Goal: Information Seeking & Learning: Find specific fact

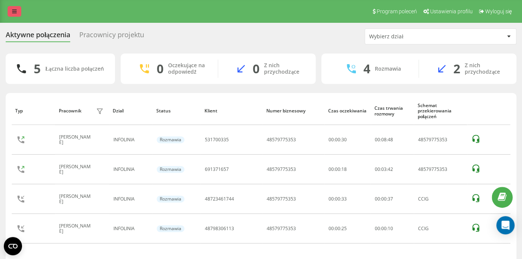
click at [14, 13] on icon at bounding box center [14, 11] width 5 height 5
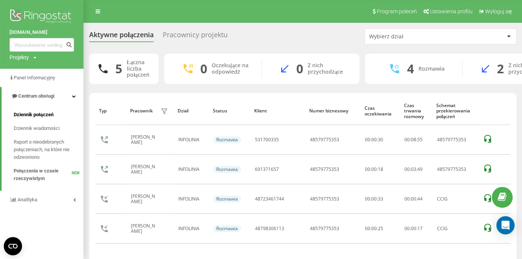
click at [38, 113] on span "Dziennik połączeń" at bounding box center [34, 115] width 40 height 8
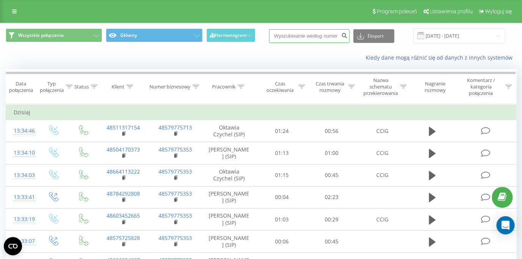
click at [300, 35] on input at bounding box center [309, 36] width 80 height 14
paste input "48723461744"
type input "48723461744"
click at [347, 37] on icon "submit" at bounding box center [344, 34] width 6 height 5
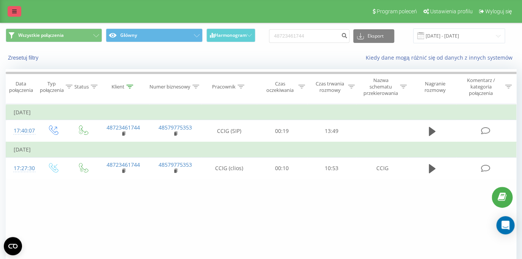
click at [14, 10] on icon at bounding box center [14, 11] width 5 height 5
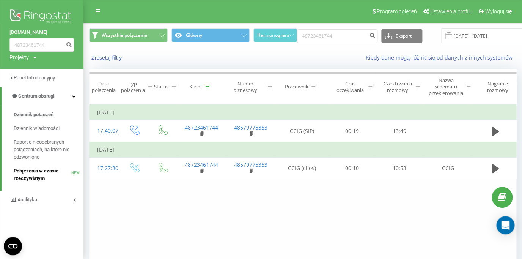
click at [36, 172] on span "Połączenia w czasie rzeczywistym" at bounding box center [43, 174] width 58 height 15
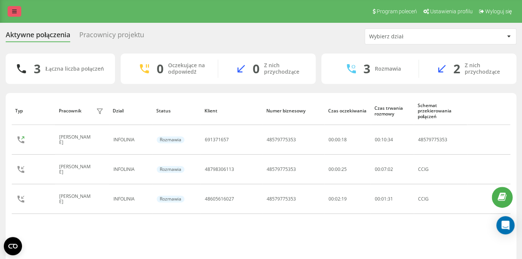
click at [17, 14] on link at bounding box center [15, 11] width 14 height 11
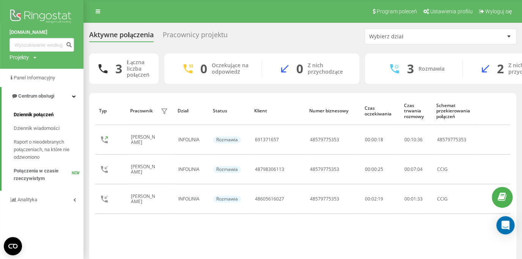
click at [40, 118] on span "Dziennik połączeń" at bounding box center [34, 115] width 40 height 8
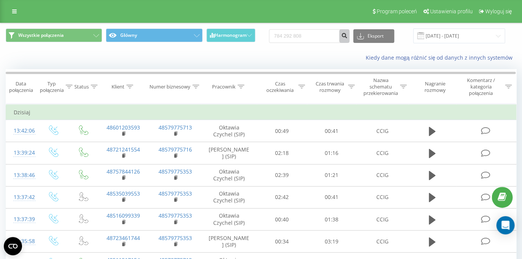
type input "784 292 808"
click at [347, 36] on icon "submit" at bounding box center [344, 34] width 6 height 5
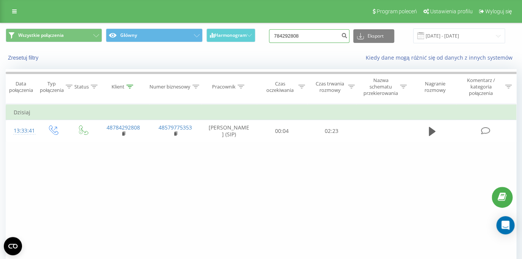
drag, startPoint x: 314, startPoint y: 38, endPoint x: 226, endPoint y: 36, distance: 88.0
click at [269, 36] on input "784292808" at bounding box center [309, 36] width 80 height 14
paste input "48602106627"
type input "48602106627"
click at [346, 37] on icon "submit" at bounding box center [344, 34] width 6 height 5
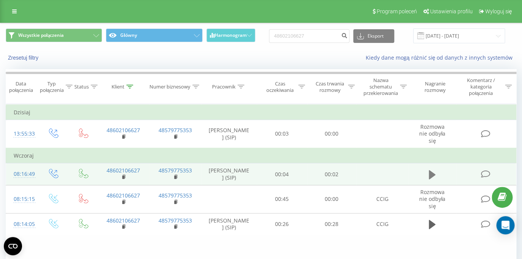
click at [429, 175] on icon at bounding box center [432, 174] width 7 height 9
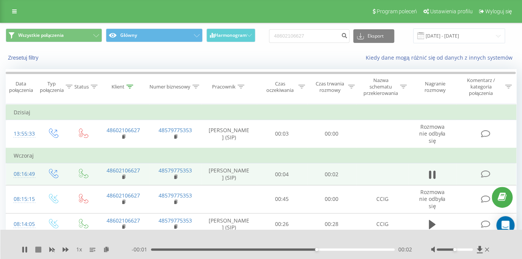
click at [41, 249] on icon at bounding box center [38, 249] width 6 height 6
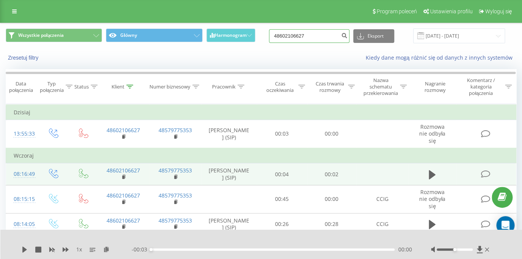
drag, startPoint x: 318, startPoint y: 39, endPoint x: 266, endPoint y: 41, distance: 52.4
click at [269, 41] on input "48602106627" at bounding box center [309, 36] width 80 height 14
paste input "48608435764"
type input "48608435764"
click at [347, 37] on icon "submit" at bounding box center [344, 34] width 6 height 5
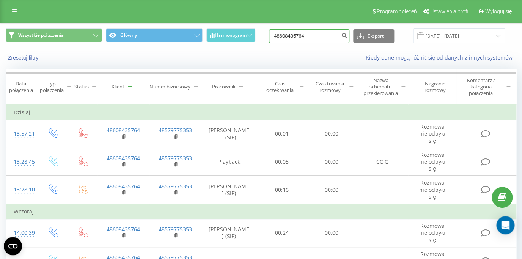
drag, startPoint x: 321, startPoint y: 34, endPoint x: 266, endPoint y: 39, distance: 54.5
click at [269, 39] on input "48608435764" at bounding box center [309, 36] width 80 height 14
paste input "48531128688"
type input "48531128688"
click at [349, 36] on button "submit" at bounding box center [344, 36] width 10 height 14
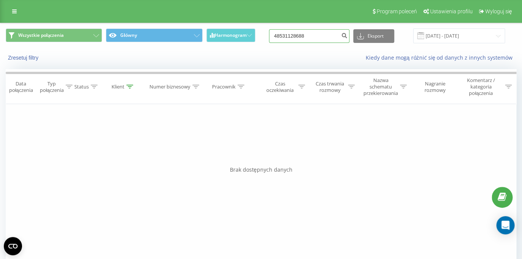
drag, startPoint x: 321, startPoint y: 40, endPoint x: 236, endPoint y: 38, distance: 85.0
click at [269, 38] on input "48531128688" at bounding box center [309, 36] width 80 height 14
paste input "697147329"
type input "697147329"
click at [347, 36] on icon "submit" at bounding box center [344, 34] width 6 height 5
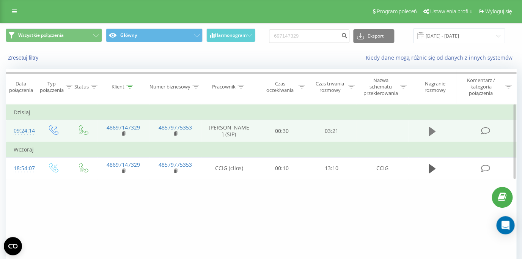
click at [433, 128] on icon at bounding box center [432, 131] width 7 height 11
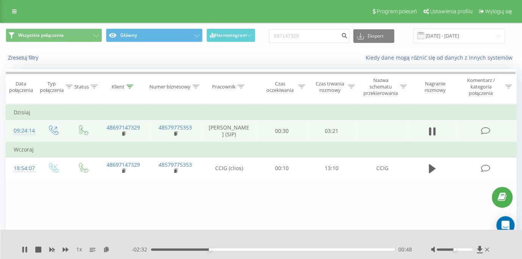
click at [66, 248] on icon at bounding box center [66, 249] width 6 height 5
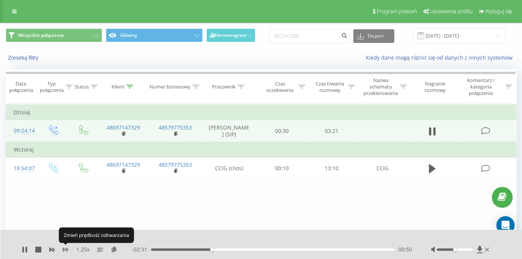
click at [66, 248] on icon at bounding box center [66, 249] width 6 height 5
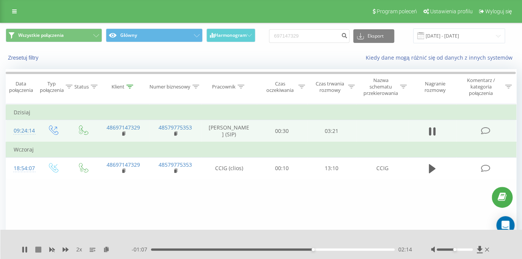
click at [37, 251] on icon at bounding box center [38, 249] width 6 height 6
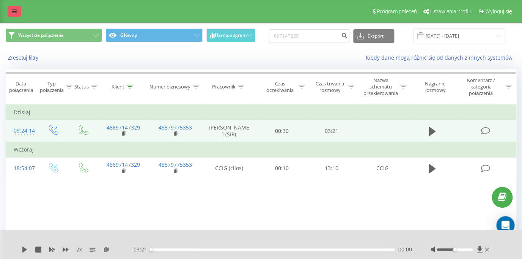
click at [12, 12] on link at bounding box center [15, 11] width 14 height 11
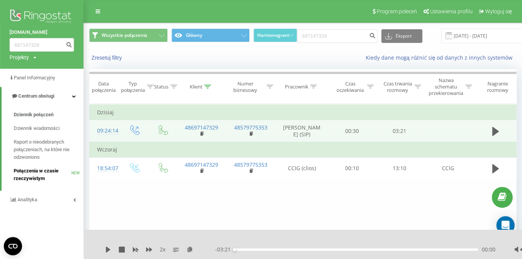
click at [24, 173] on span "Połączenia w czasie rzeczywistym" at bounding box center [43, 174] width 58 height 15
click at [26, 170] on span "Połączenia w czasie rzeczywistym" at bounding box center [43, 174] width 58 height 15
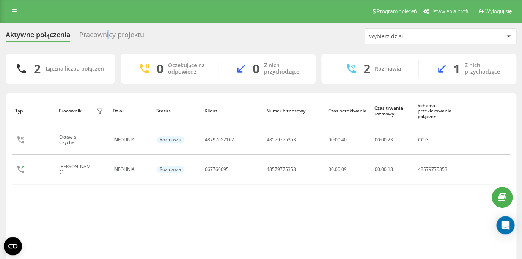
click at [109, 35] on div "Pracownicy projektu" at bounding box center [111, 37] width 65 height 12
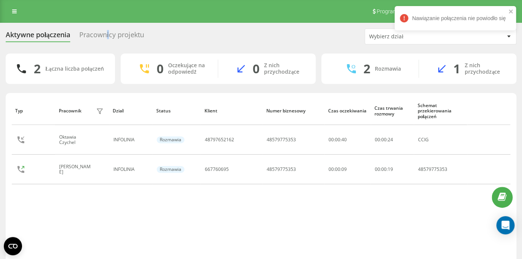
click at [111, 34] on div "Pracownicy projektu" at bounding box center [111, 37] width 65 height 12
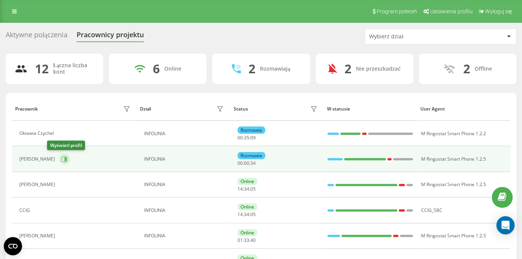
click at [62, 159] on icon at bounding box center [65, 159] width 6 height 6
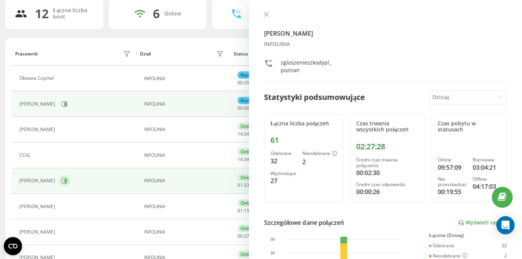
scroll to position [73, 0]
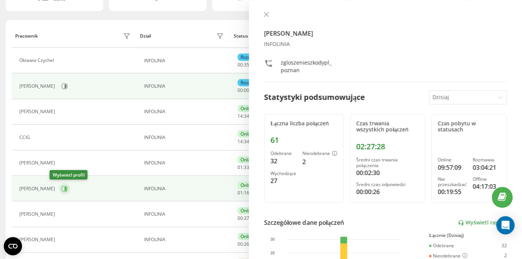
click at [64, 190] on icon at bounding box center [65, 189] width 2 height 4
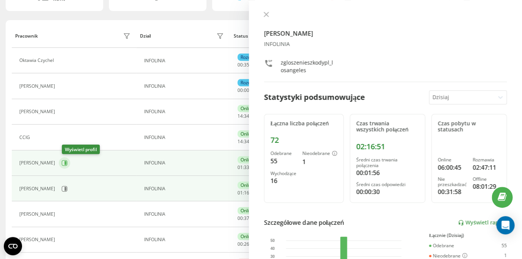
click at [68, 162] on icon at bounding box center [64, 163] width 6 height 6
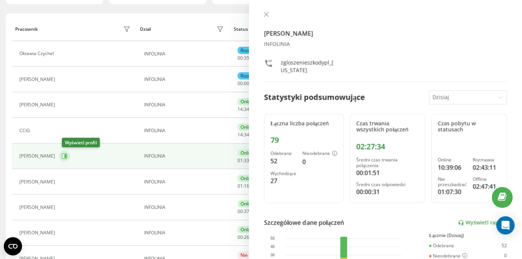
scroll to position [103, 0]
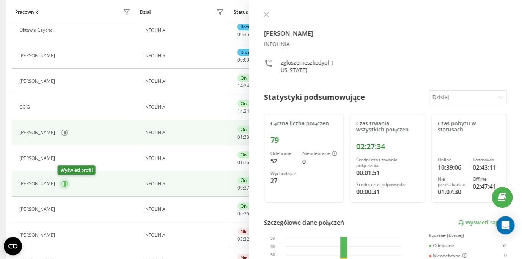
click at [65, 181] on icon at bounding box center [64, 184] width 6 height 6
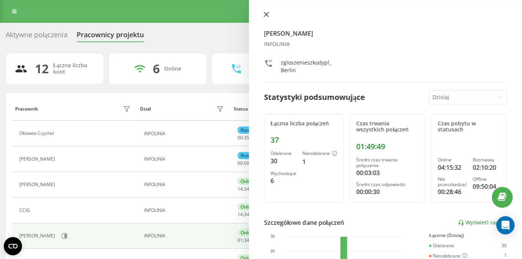
click at [265, 16] on icon at bounding box center [266, 14] width 5 height 5
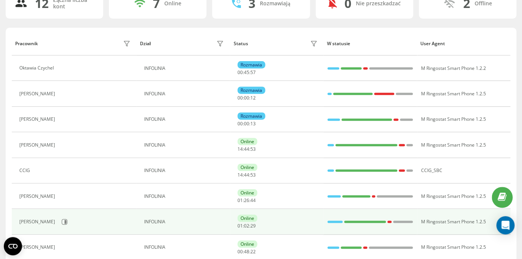
scroll to position [21, 0]
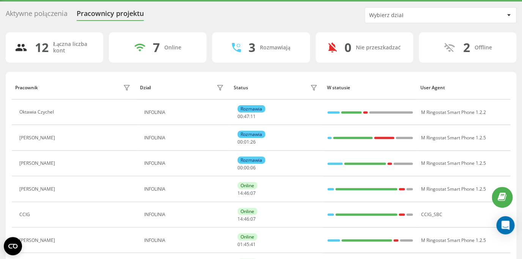
click at [45, 14] on div "Aktywne połączenia" at bounding box center [37, 15] width 62 height 12
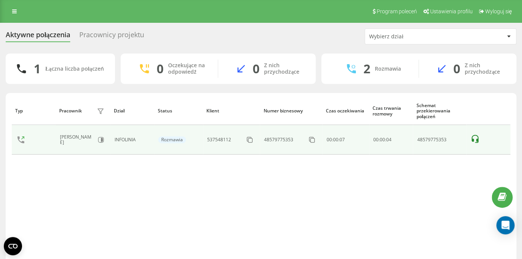
click at [476, 138] on icon at bounding box center [474, 138] width 9 height 9
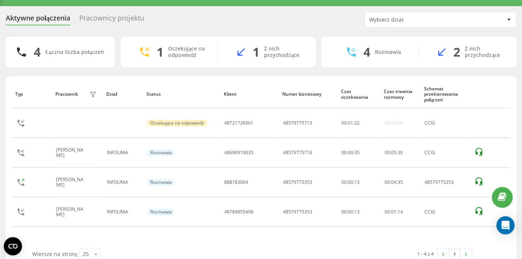
scroll to position [31, 0]
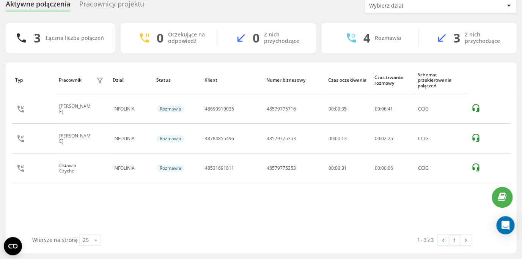
click at [110, 7] on div "Pracownicy projektu" at bounding box center [111, 6] width 65 height 12
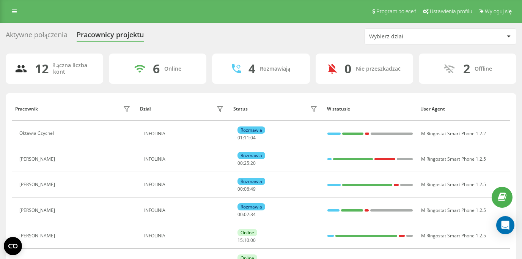
scroll to position [67, 0]
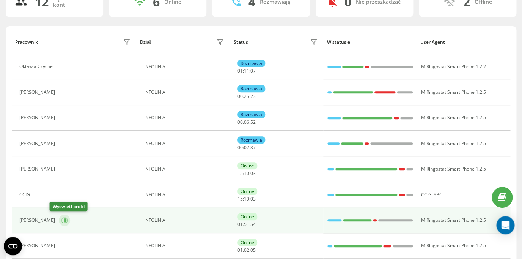
click at [61, 220] on icon at bounding box center [64, 220] width 6 height 6
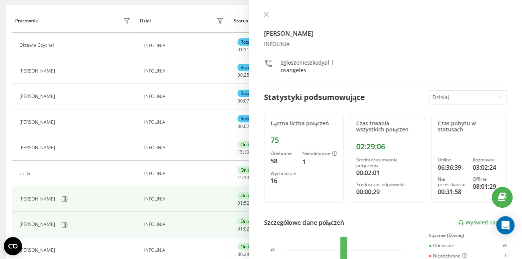
scroll to position [52, 0]
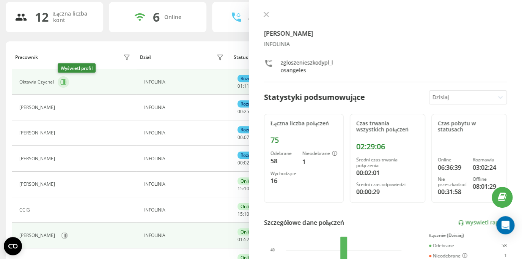
click at [66, 80] on icon at bounding box center [64, 82] width 6 height 6
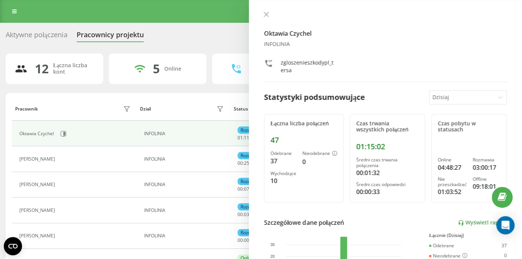
click at [33, 36] on div "Aktywne połączenia" at bounding box center [37, 37] width 62 height 12
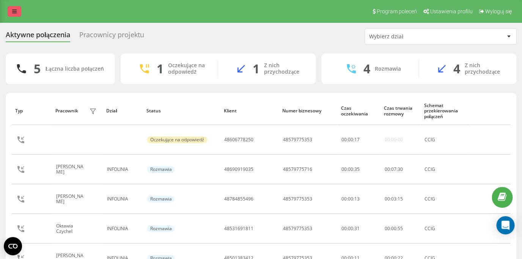
click at [16, 12] on icon at bounding box center [14, 11] width 5 height 5
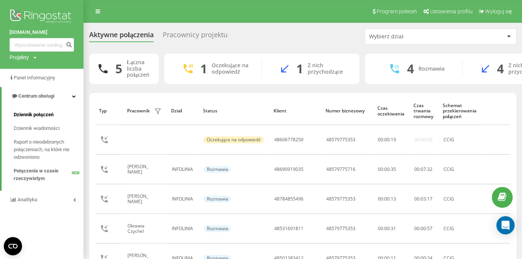
click at [28, 115] on span "Dziennik połączeń" at bounding box center [34, 115] width 40 height 8
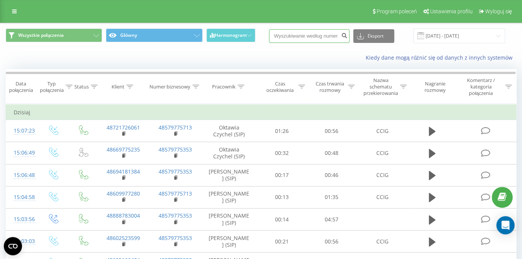
click at [297, 40] on input at bounding box center [309, 36] width 80 height 14
paste input "48501383412"
type input "48501383412"
click at [347, 37] on icon "submit" at bounding box center [344, 34] width 6 height 5
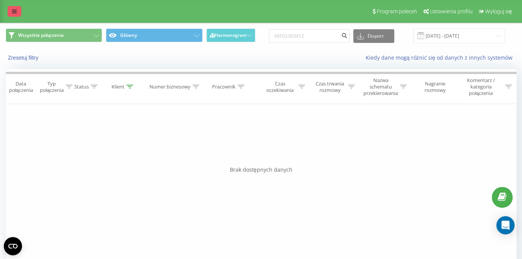
click at [16, 14] on icon at bounding box center [14, 11] width 5 height 5
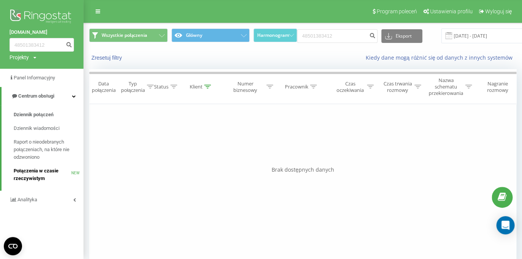
click at [44, 172] on span "Połączenia w czasie rzeczywistym" at bounding box center [43, 174] width 58 height 15
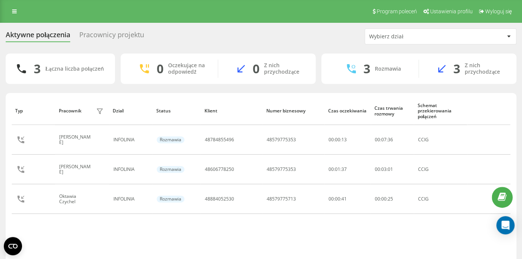
click at [136, 35] on div "Pracownicy projektu" at bounding box center [111, 37] width 65 height 12
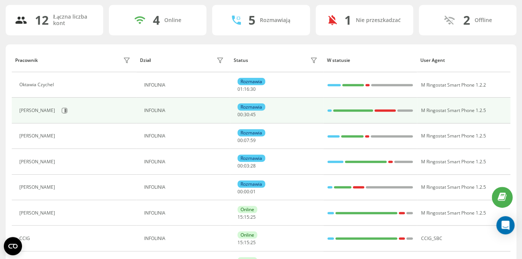
scroll to position [115, 0]
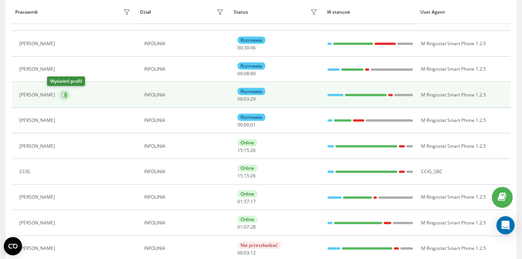
click at [61, 93] on icon at bounding box center [64, 95] width 6 height 6
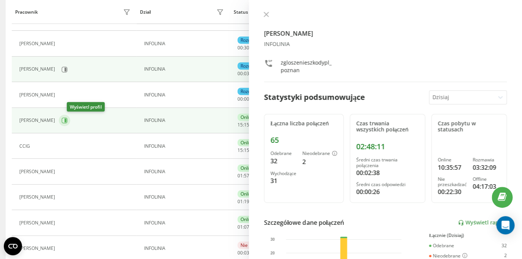
click at [68, 121] on icon at bounding box center [64, 120] width 6 height 6
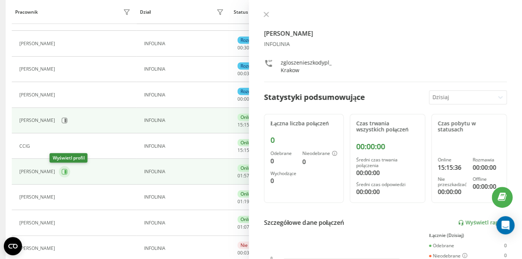
click at [60, 173] on button at bounding box center [64, 171] width 11 height 11
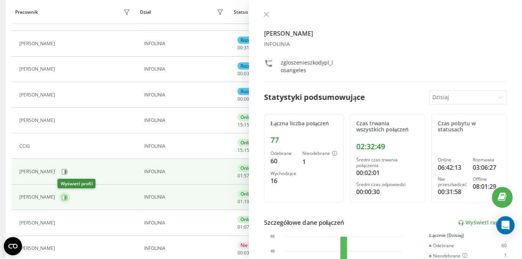
click at [64, 196] on icon at bounding box center [65, 197] width 2 height 4
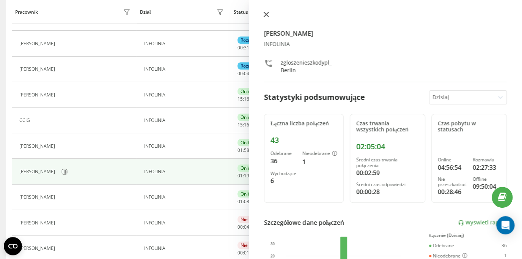
click at [267, 14] on icon at bounding box center [266, 14] width 5 height 5
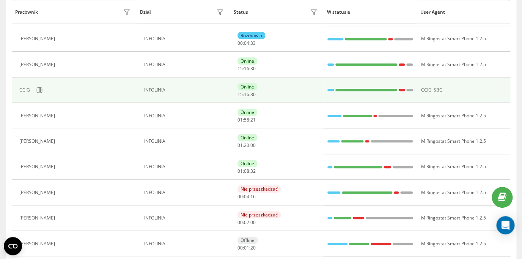
scroll to position [182, 0]
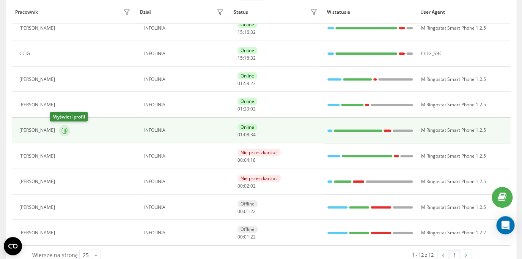
click at [61, 131] on icon at bounding box center [64, 130] width 6 height 6
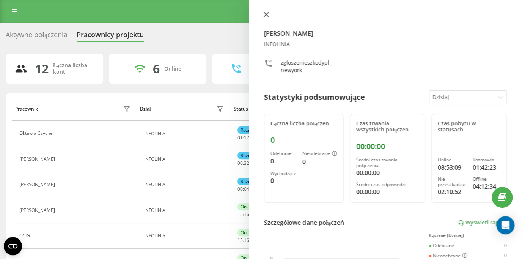
click at [269, 14] on button at bounding box center [266, 14] width 10 height 7
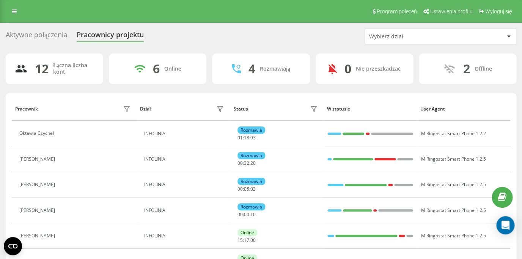
drag, startPoint x: 58, startPoint y: 149, endPoint x: 56, endPoint y: 35, distance: 113.8
click at [56, 35] on div "Aktywne połączenia" at bounding box center [37, 37] width 62 height 12
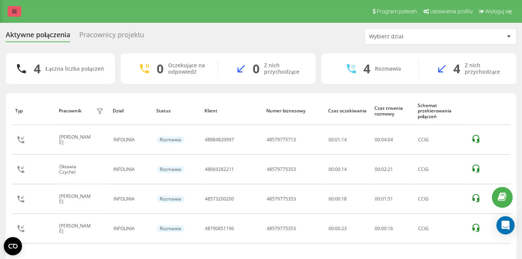
click at [15, 11] on icon at bounding box center [14, 11] width 5 height 5
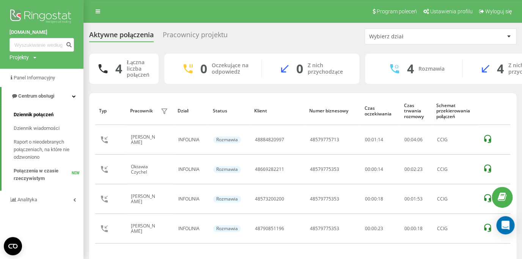
click at [41, 115] on span "Dziennik połączeń" at bounding box center [34, 115] width 40 height 8
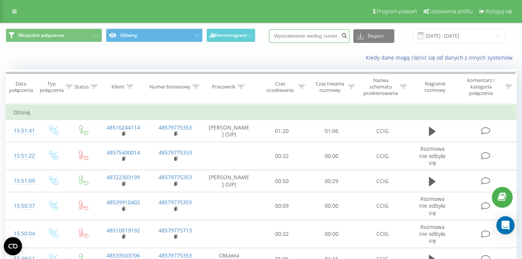
click at [297, 35] on input at bounding box center [309, 36] width 80 height 14
paste input "48790851196"
type input "48790851196"
click at [347, 37] on icon "submit" at bounding box center [344, 34] width 6 height 5
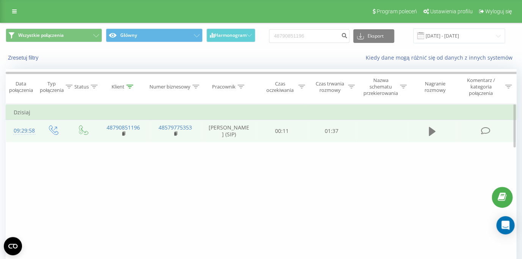
click at [437, 135] on button at bounding box center [431, 131] width 11 height 11
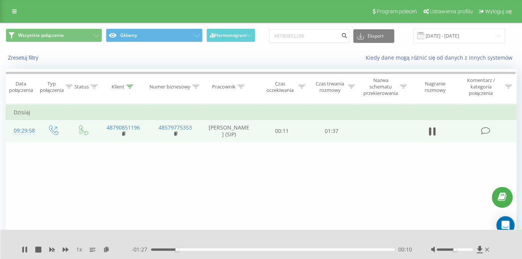
click at [266, 248] on div "- 01:27 00:10 00:10" at bounding box center [272, 249] width 280 height 8
click at [266, 249] on div "00:46" at bounding box center [273, 249] width 244 height 2
click at [358, 249] on div "01:23" at bounding box center [273, 249] width 244 height 2
click at [38, 251] on icon at bounding box center [38, 249] width 6 height 6
